Goal: Find specific page/section: Find specific page/section

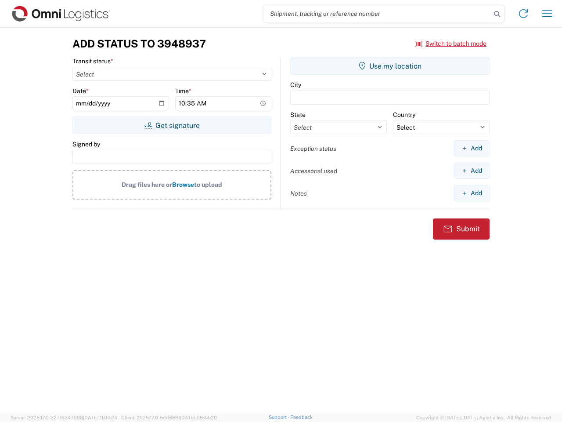
click at [377, 14] on input "search" at bounding box center [376, 13] width 227 height 17
click at [497, 14] on icon at bounding box center [497, 14] width 12 height 12
click at [523, 14] on icon at bounding box center [523, 14] width 14 height 14
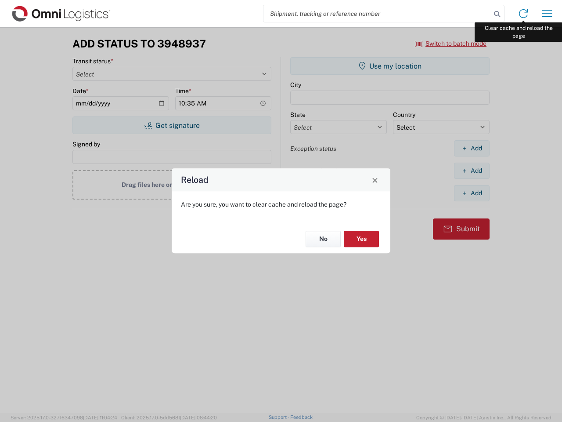
click at [547, 14] on div "Reload Are you sure, you want to clear cache and reload the page? No Yes" at bounding box center [281, 211] width 562 height 422
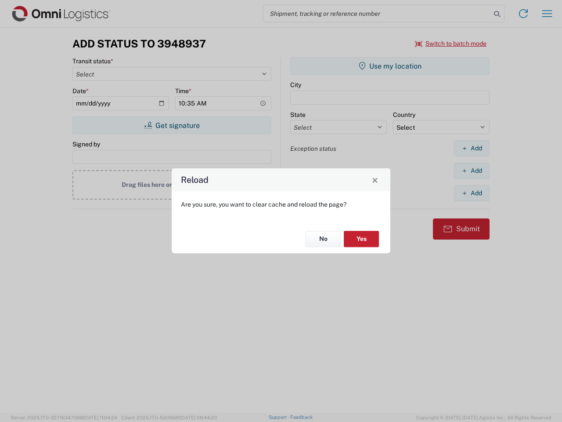
click at [451, 43] on div "Reload Are you sure, you want to clear cache and reload the page? No Yes" at bounding box center [281, 211] width 562 height 422
click at [172, 125] on div "Reload Are you sure, you want to clear cache and reload the page? No Yes" at bounding box center [281, 211] width 562 height 422
click at [390, 66] on div "Reload Are you sure, you want to clear cache and reload the page? No Yes" at bounding box center [281, 211] width 562 height 422
click at [472, 148] on div "Reload Are you sure, you want to clear cache and reload the page? No Yes" at bounding box center [281, 211] width 562 height 422
click at [472, 170] on div "Reload Are you sure, you want to clear cache and reload the page? No Yes" at bounding box center [281, 211] width 562 height 422
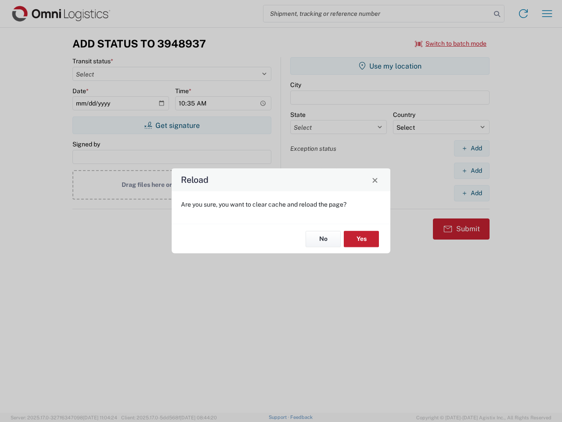
click at [472, 193] on div "Reload Are you sure, you want to clear cache and reload the page? No Yes" at bounding box center [281, 211] width 562 height 422
